Goal: Task Accomplishment & Management: Use online tool/utility

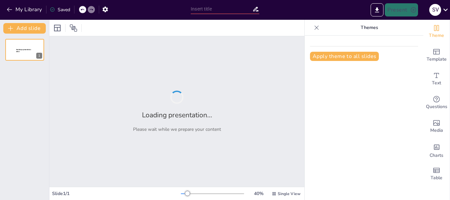
type input "New Sendsteps"
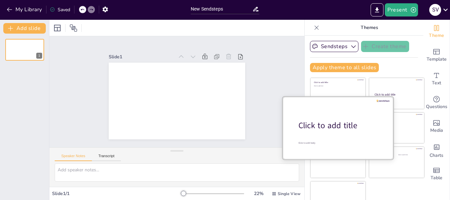
click at [321, 123] on div "Click to add title" at bounding box center [340, 125] width 84 height 11
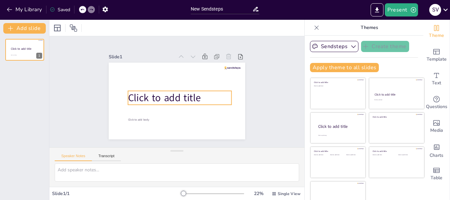
click at [188, 96] on span "Click to add title" at bounding box center [162, 93] width 73 height 35
click at [188, 96] on span "Click to add title" at bounding box center [163, 88] width 63 height 59
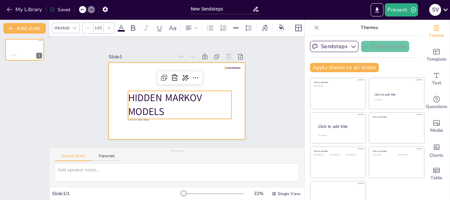
click at [191, 124] on div at bounding box center [173, 100] width 153 height 115
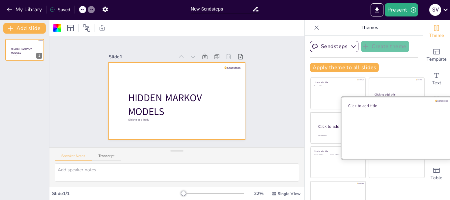
click at [395, 127] on div at bounding box center [396, 128] width 111 height 62
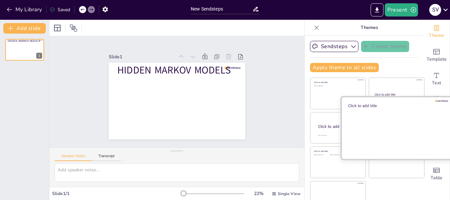
click at [395, 127] on div at bounding box center [396, 128] width 111 height 62
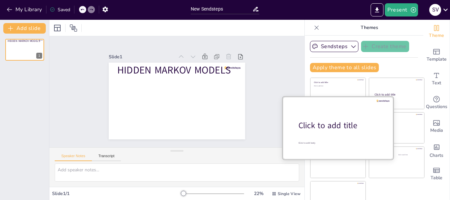
click at [321, 131] on div "Click to add title" at bounding box center [340, 125] width 84 height 11
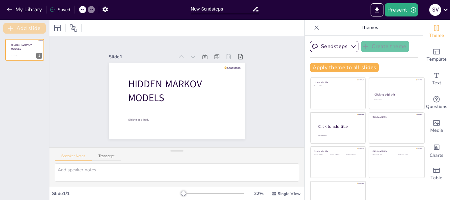
click at [24, 27] on button "Add slide" at bounding box center [24, 28] width 42 height 11
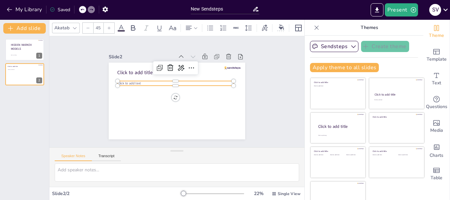
click at [137, 63] on span "Click to add text" at bounding box center [147, 53] width 20 height 19
click at [130, 71] on span "Click to add text" at bounding box center [136, 65] width 23 height 14
click at [130, 78] on span "Click to add text" at bounding box center [132, 73] width 24 height 9
click at [130, 74] on span "Click to add text" at bounding box center [134, 68] width 23 height 11
type input "--"
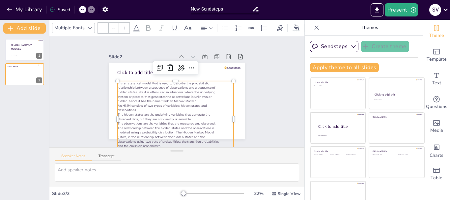
scroll to position [12, 0]
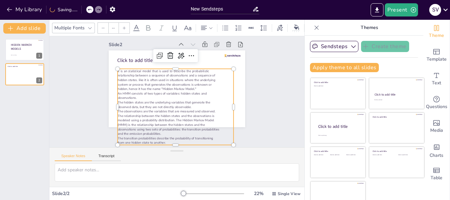
click at [170, 81] on p "system or process that generates the observations is unknown or" at bounding box center [184, 92] width 29 height 114
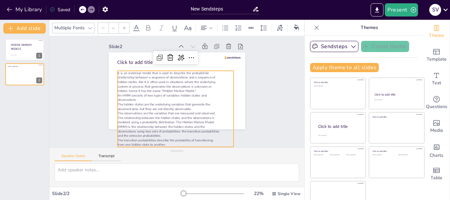
click at [275, 72] on div "Slide 1 HIDDEN MARKOV MODELS Click to add body Slide 2 Click to add title It is…" at bounding box center [182, 83] width 276 height 224
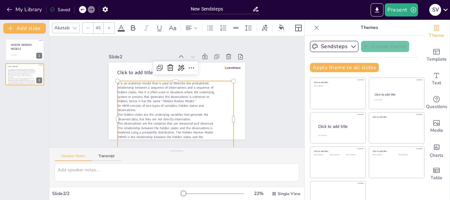
click at [214, 93] on p "system or process that generates the observations is unknown or" at bounding box center [174, 96] width 114 height 29
click at [186, 68] on icon at bounding box center [190, 72] width 9 height 8
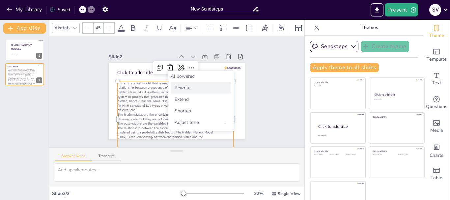
click at [182, 91] on div "Rewrite" at bounding box center [201, 88] width 61 height 12
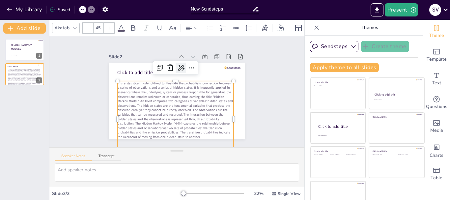
click at [182, 66] on icon at bounding box center [186, 69] width 8 height 7
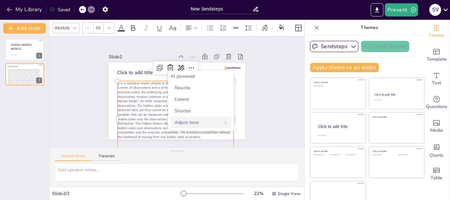
click at [222, 125] on div "Adjust tone" at bounding box center [201, 123] width 61 height 12
click at [173, 74] on icon at bounding box center [173, 76] width 4 height 4
click at [176, 90] on span "Rewrite" at bounding box center [183, 88] width 16 height 6
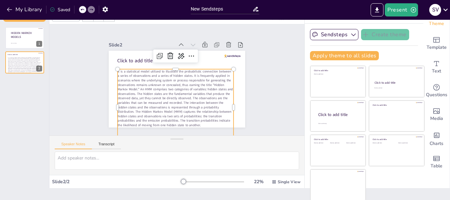
scroll to position [13, 0]
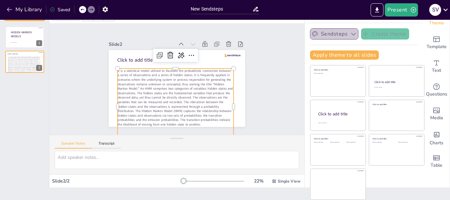
click at [350, 36] on icon "button" at bounding box center [353, 34] width 7 height 7
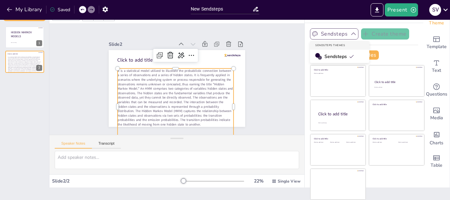
click at [350, 36] on icon "button" at bounding box center [353, 34] width 7 height 7
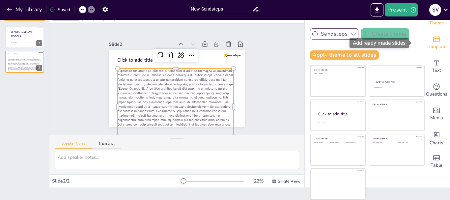
click at [428, 49] on span "Template" at bounding box center [437, 46] width 20 height 7
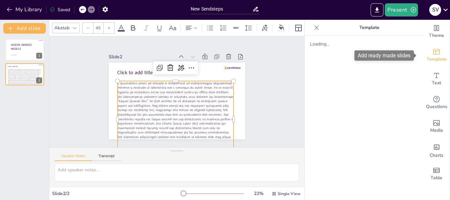
scroll to position [0, 0]
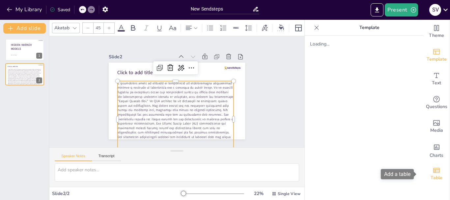
click at [430, 177] on span "Table" at bounding box center [436, 177] width 12 height 7
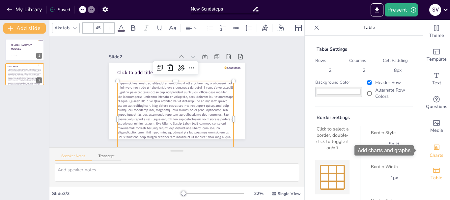
click at [433, 151] on div "Add charts and graphs" at bounding box center [436, 146] width 7 height 11
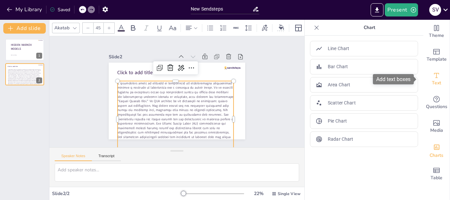
click at [432, 77] on icon "Add text boxes" at bounding box center [436, 75] width 8 height 8
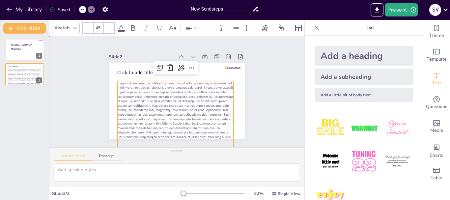
click at [270, 94] on div "Slide 1 HIDDEN MARKOV MODELS Click to add body Slide 2 Click to add title relat…" at bounding box center [177, 92] width 276 height 224
click at [224, 81] on p at bounding box center [172, 45] width 127 height 128
click at [183, 68] on icon at bounding box center [188, 70] width 10 height 10
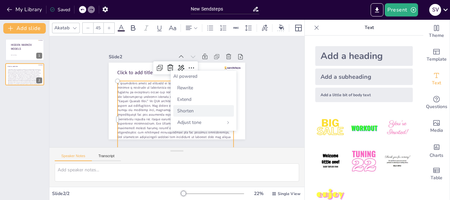
click at [184, 107] on div "Shorten" at bounding box center [203, 111] width 61 height 12
